Goal: Task Accomplishment & Management: Complete application form

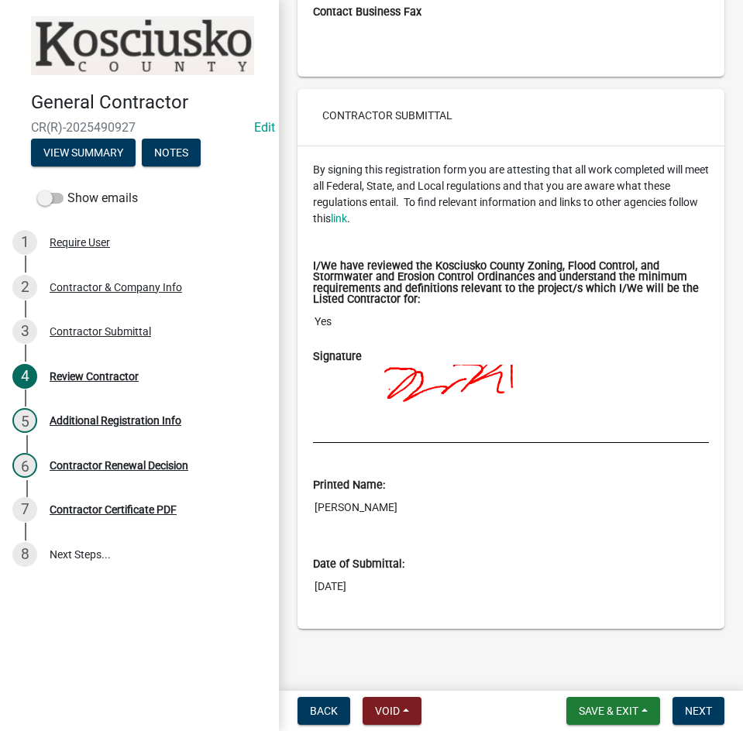
scroll to position [1210, 0]
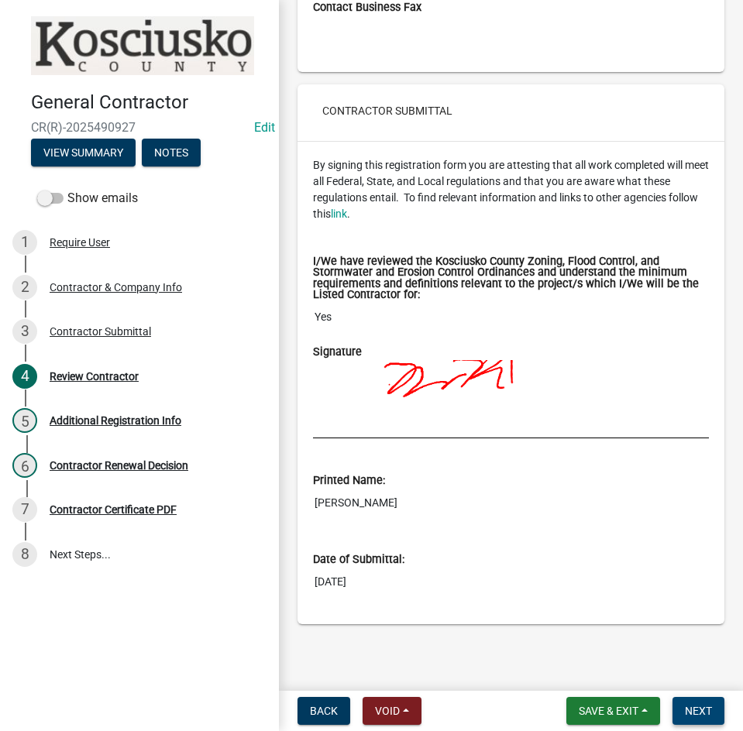
click at [698, 708] on span "Next" at bounding box center [698, 711] width 27 height 12
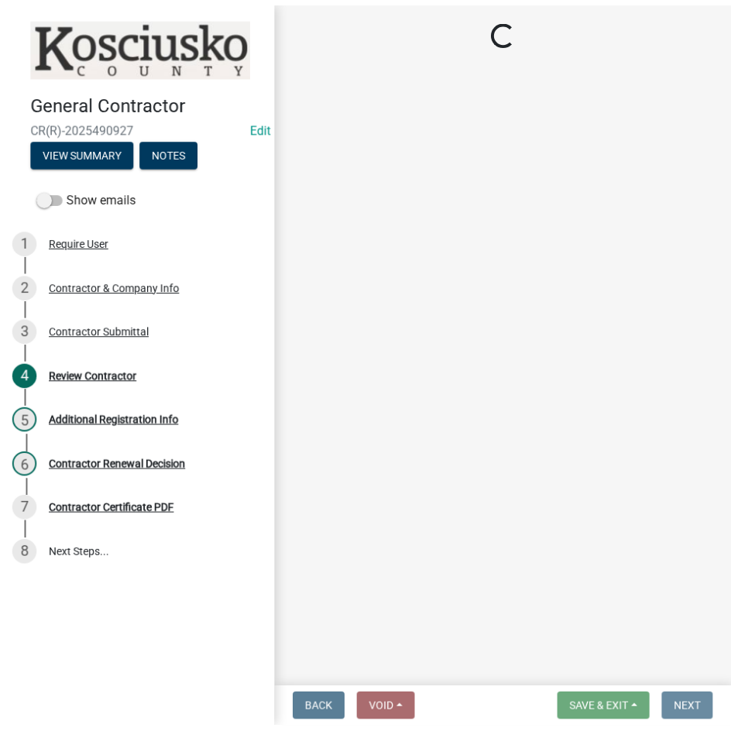
scroll to position [0, 0]
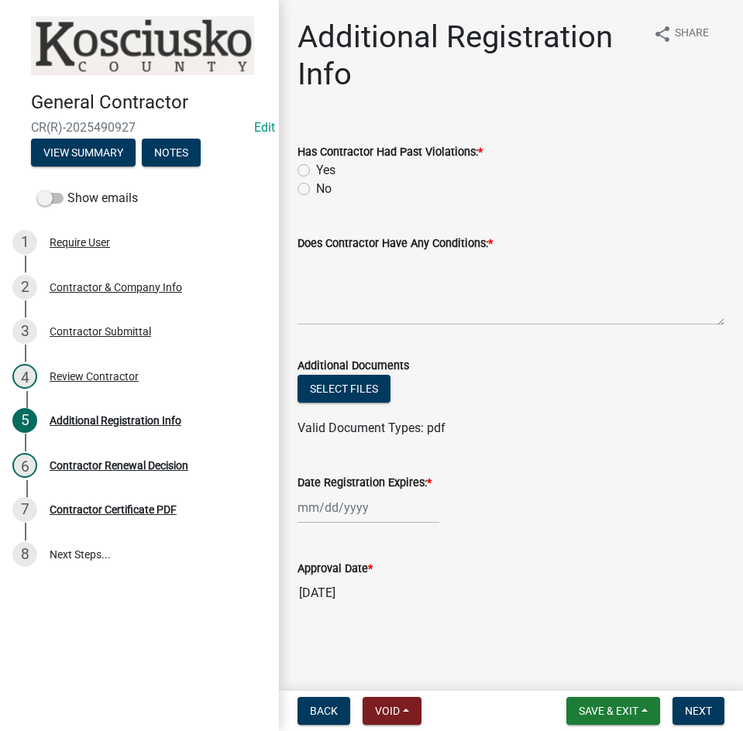
click at [316, 191] on label "No" at bounding box center [323, 189] width 15 height 19
click at [316, 190] on input "No" at bounding box center [321, 185] width 10 height 10
radio input "true"
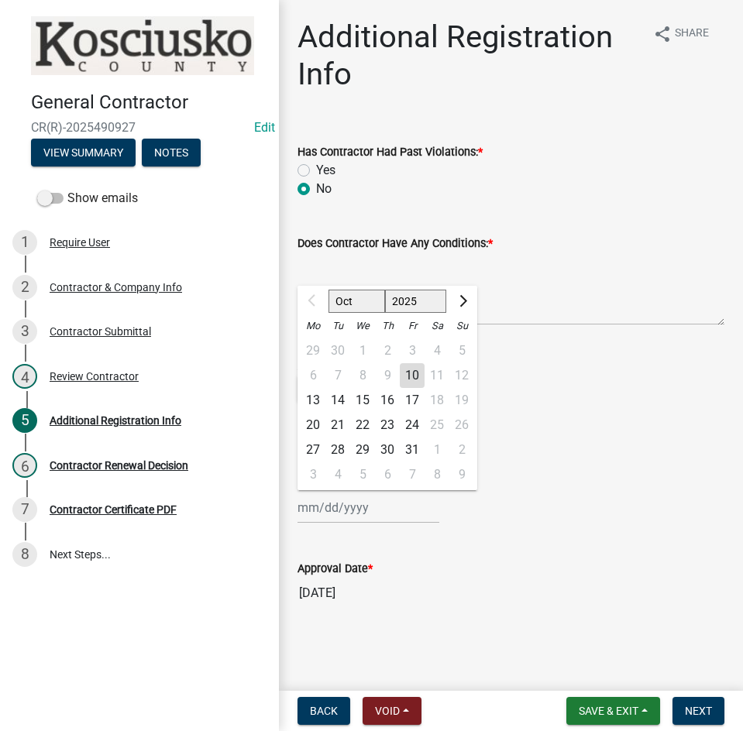
click at [397, 515] on div "Oct Nov Dec 2025 2026 2027 2028 2029 2030 2031 2032 2033 2034 2035 2036 2037 20…" at bounding box center [368, 508] width 142 height 32
click at [414, 304] on select "2025 2026 2027 2028 2029 2030 2031 2032 2033 2034 2035 2036 2037 2038 2039 2040…" at bounding box center [416, 301] width 62 height 23
select select "2026"
click at [385, 290] on select "2025 2026 2027 2028 2029 2030 2031 2032 2033 2034 2035 2036 2037 2038 2039 2040…" at bounding box center [416, 301] width 62 height 23
click at [316, 402] on div "12" at bounding box center [313, 400] width 25 height 25
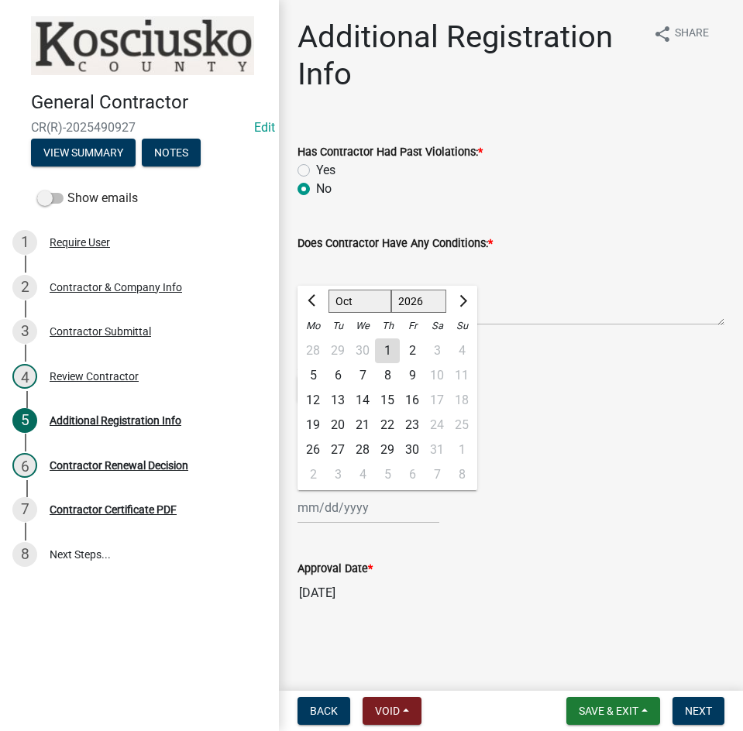
type input "10/12/2026"
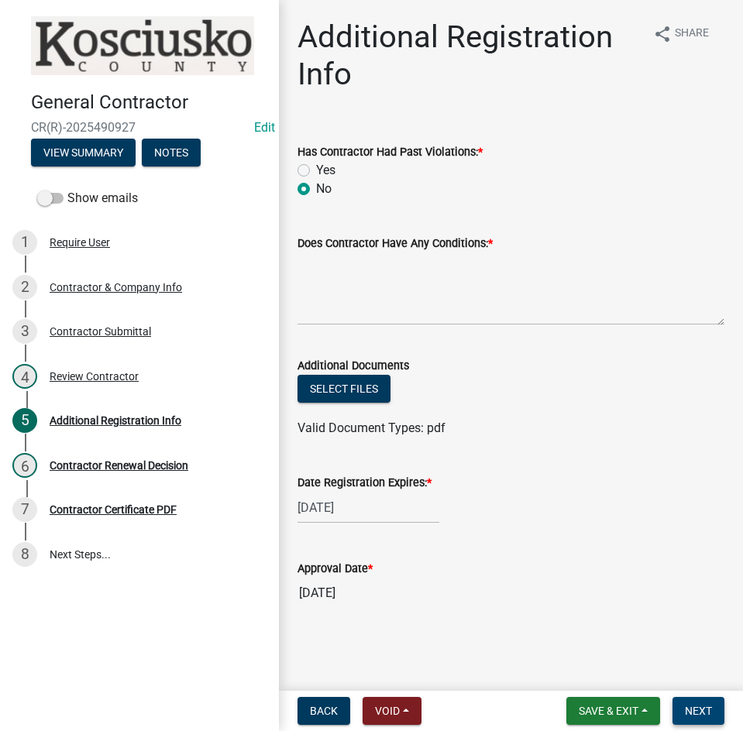
click at [699, 712] on span "Next" at bounding box center [698, 711] width 27 height 12
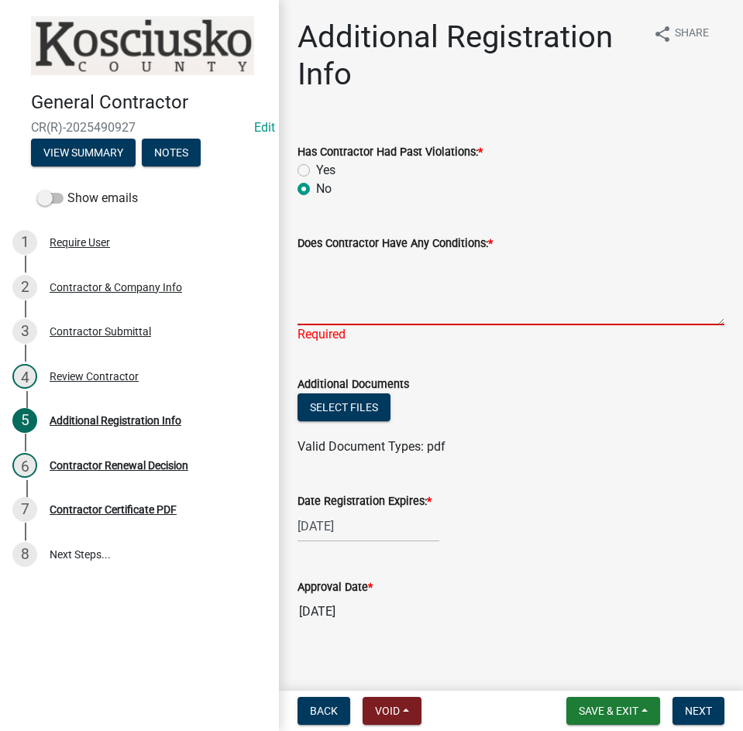
click at [393, 314] on textarea "Does Contractor Have Any Conditions: *" at bounding box center [510, 289] width 427 height 73
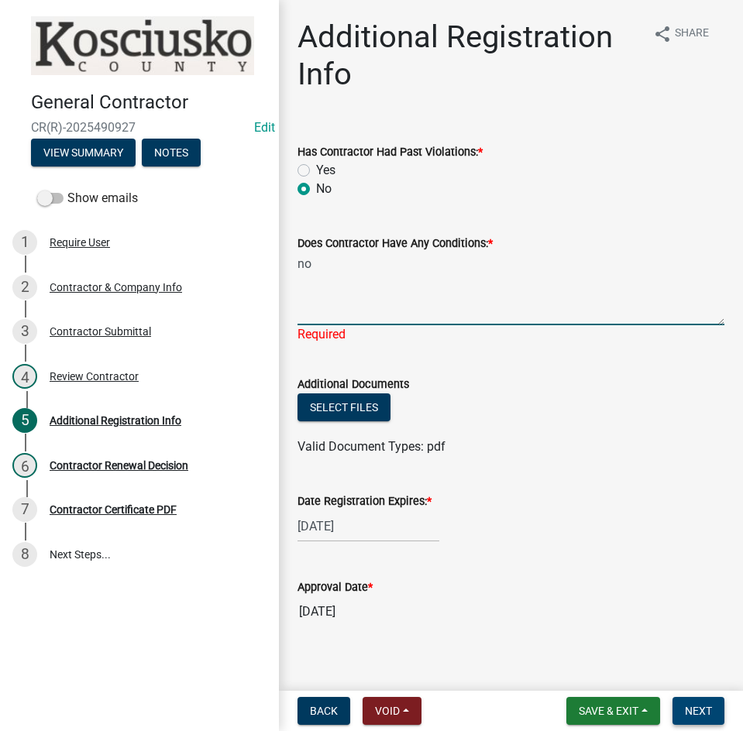
type textarea "no"
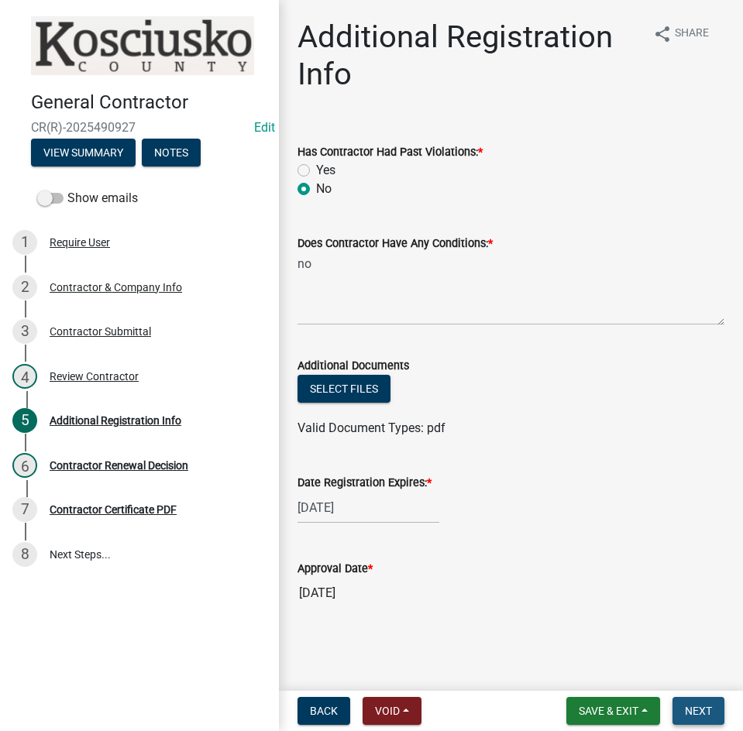
click at [686, 706] on span "Next" at bounding box center [698, 711] width 27 height 12
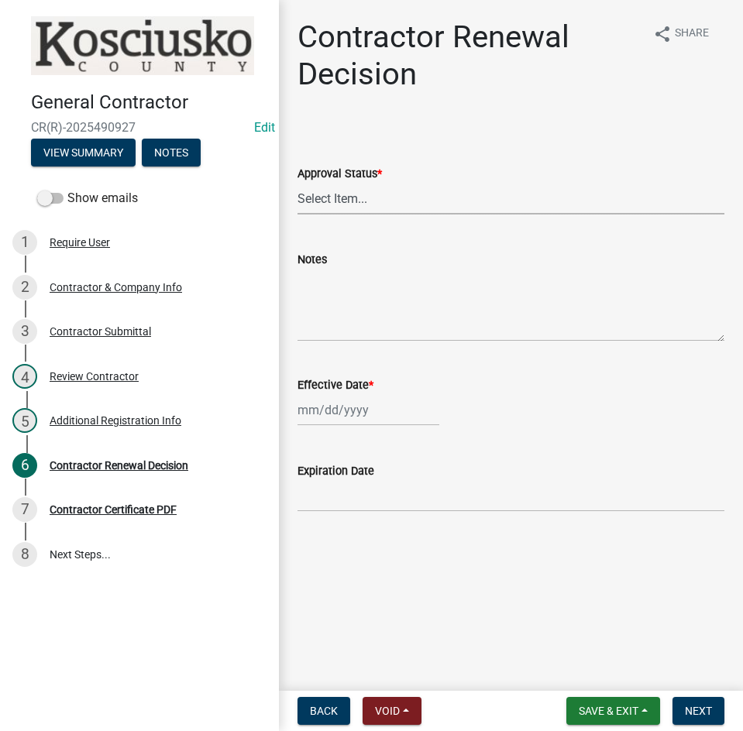
click at [412, 201] on select "Select Item... Approved Denied" at bounding box center [510, 199] width 427 height 32
click at [297, 183] on select "Select Item... Approved Denied" at bounding box center [510, 199] width 427 height 32
select select "30db8998-795d-4bbe-8e49-f1ade8865815"
click at [397, 420] on div at bounding box center [368, 410] width 142 height 32
select select "10"
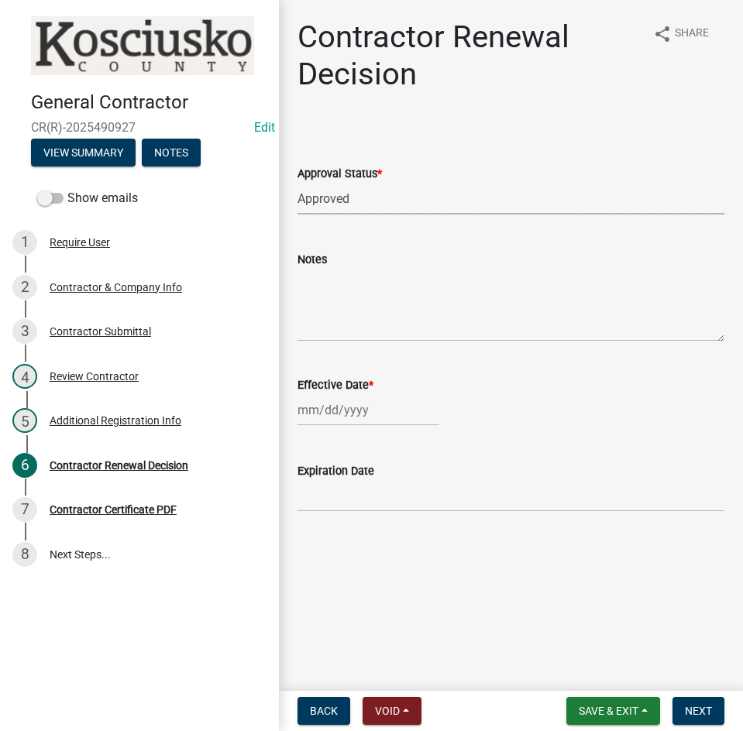
select select "2025"
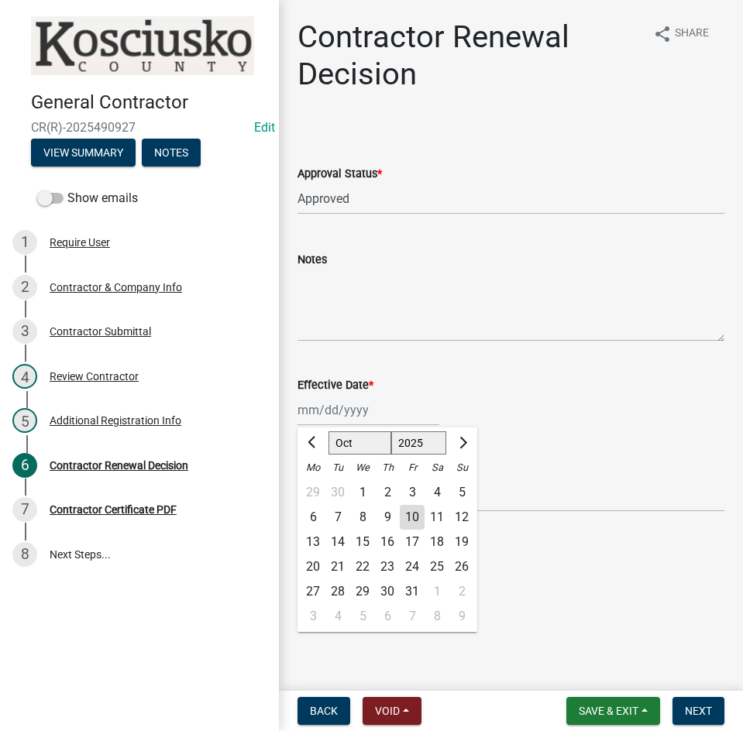
click at [414, 515] on div "10" at bounding box center [412, 517] width 25 height 25
type input "10/10/2025"
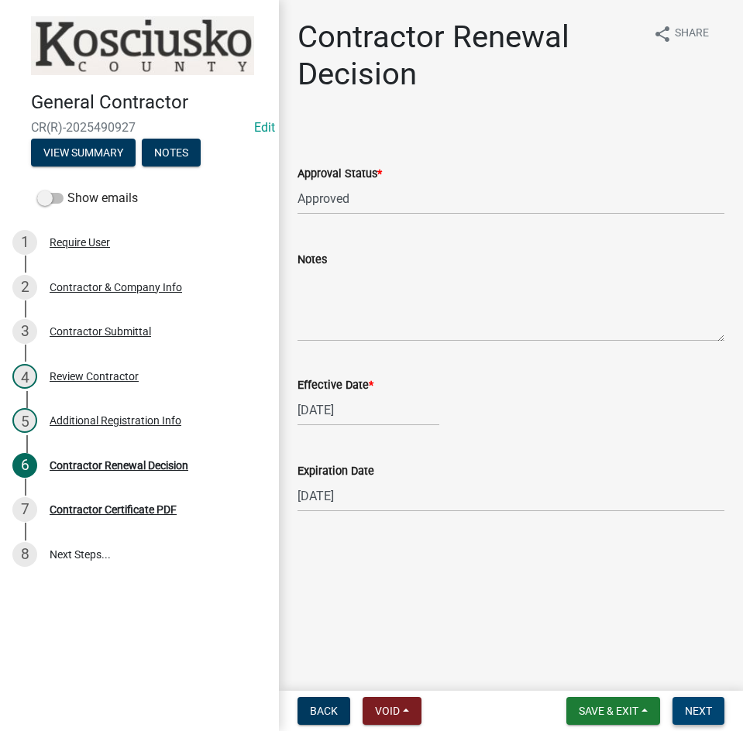
click at [685, 711] on button "Next" at bounding box center [698, 711] width 52 height 28
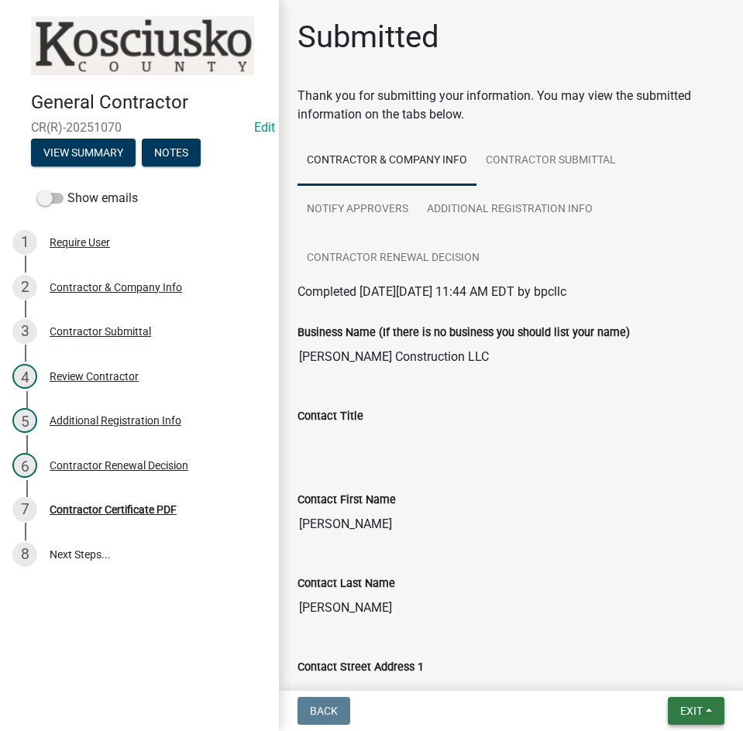
drag, startPoint x: 691, startPoint y: 711, endPoint x: 681, endPoint y: 711, distance: 10.1
click at [691, 712] on span "Exit" at bounding box center [691, 711] width 22 height 12
click at [659, 669] on button "Save & Exit" at bounding box center [662, 670] width 124 height 37
